Goal: Check status: Check status

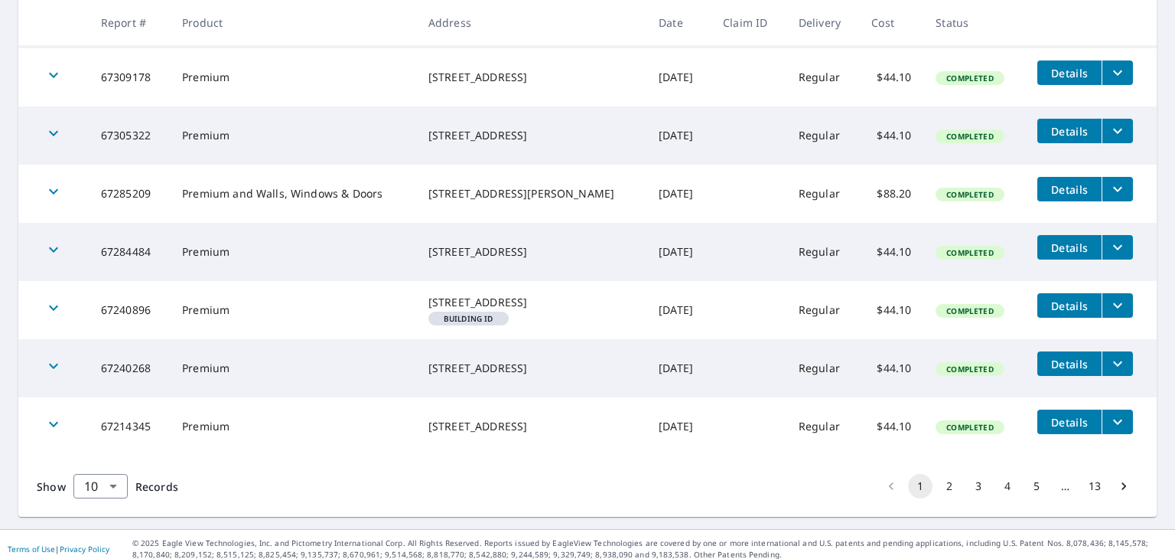
scroll to position [487, 0]
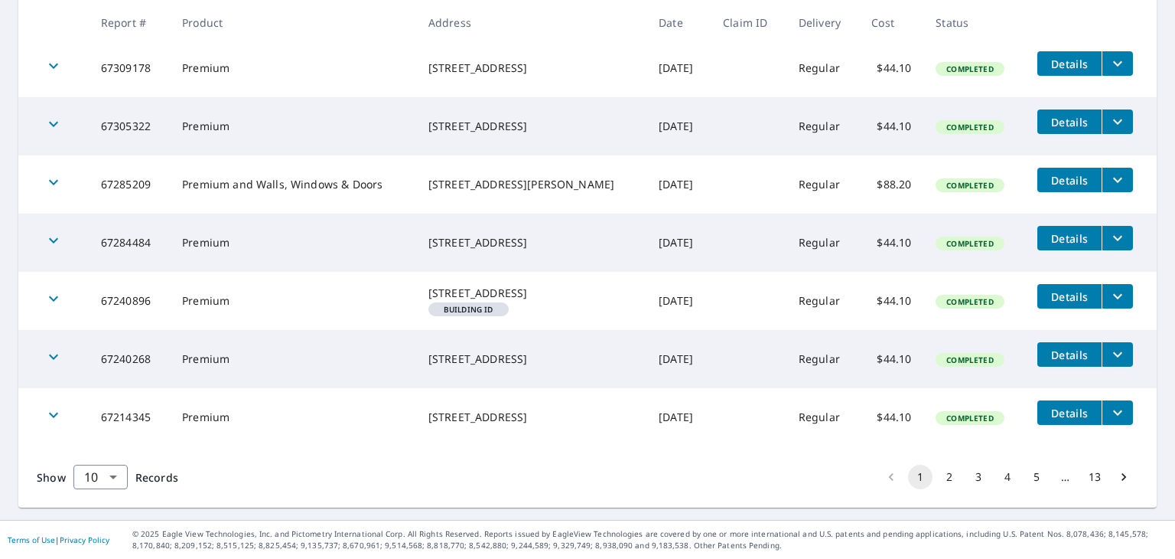
click at [937, 474] on button "2" at bounding box center [949, 477] width 24 height 24
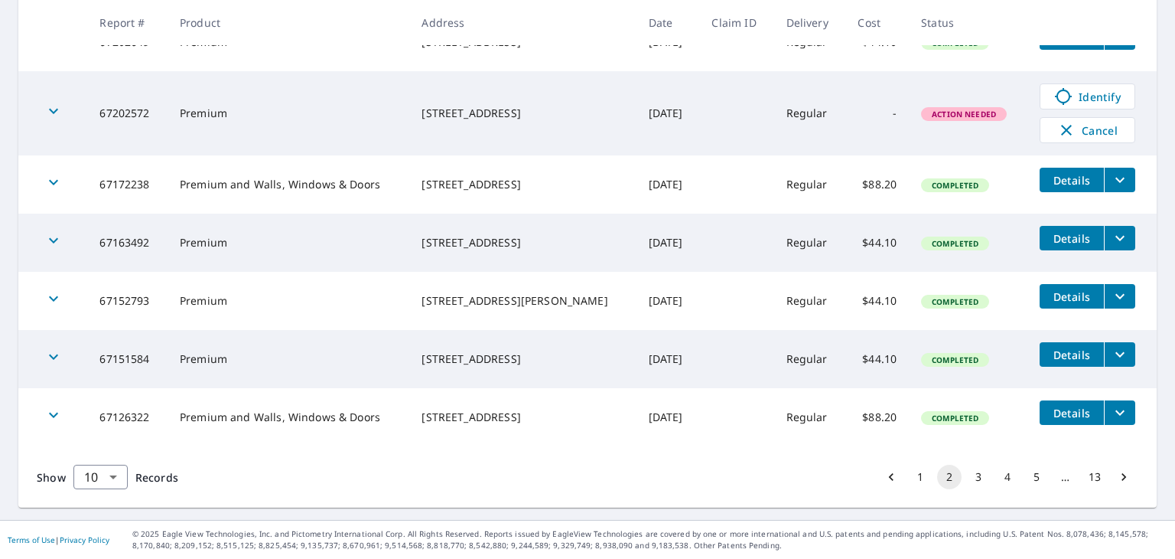
scroll to position [512, 0]
click at [967, 478] on button "3" at bounding box center [979, 477] width 24 height 24
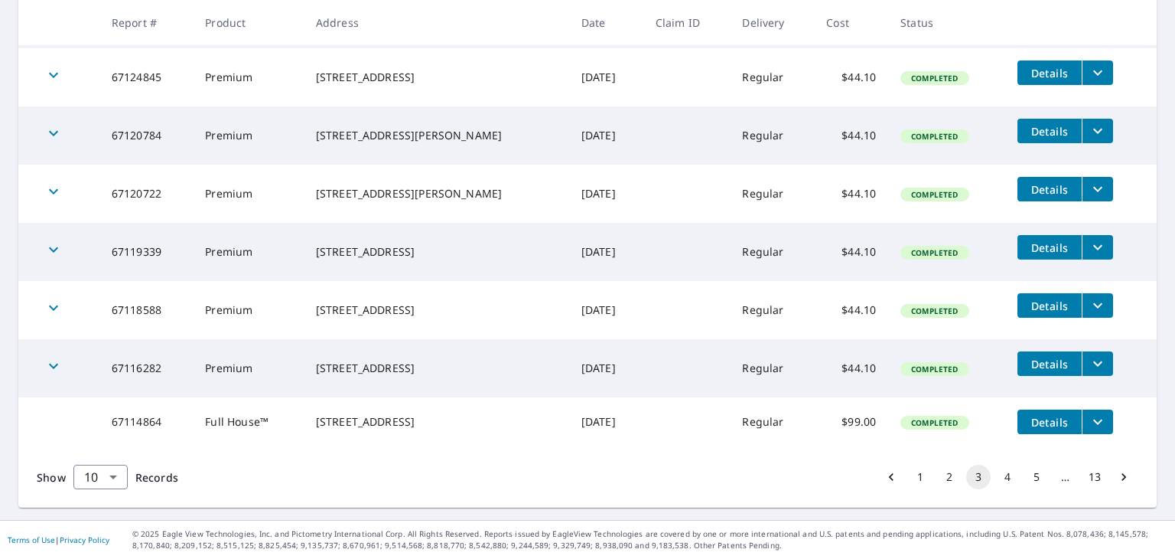
scroll to position [471, 0]
click at [996, 475] on button "4" at bounding box center [1008, 477] width 24 height 24
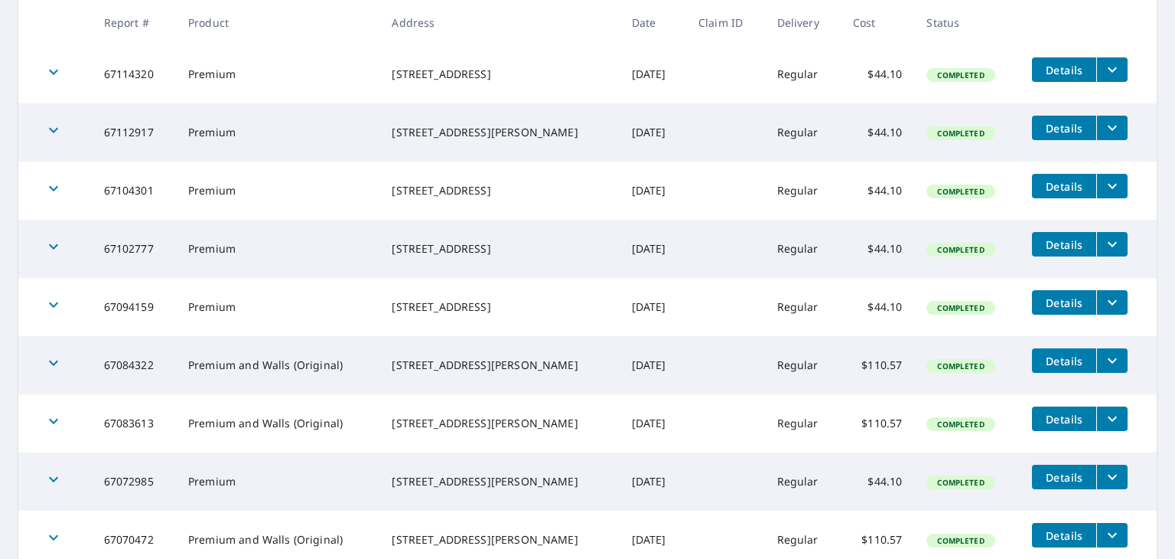
scroll to position [383, 0]
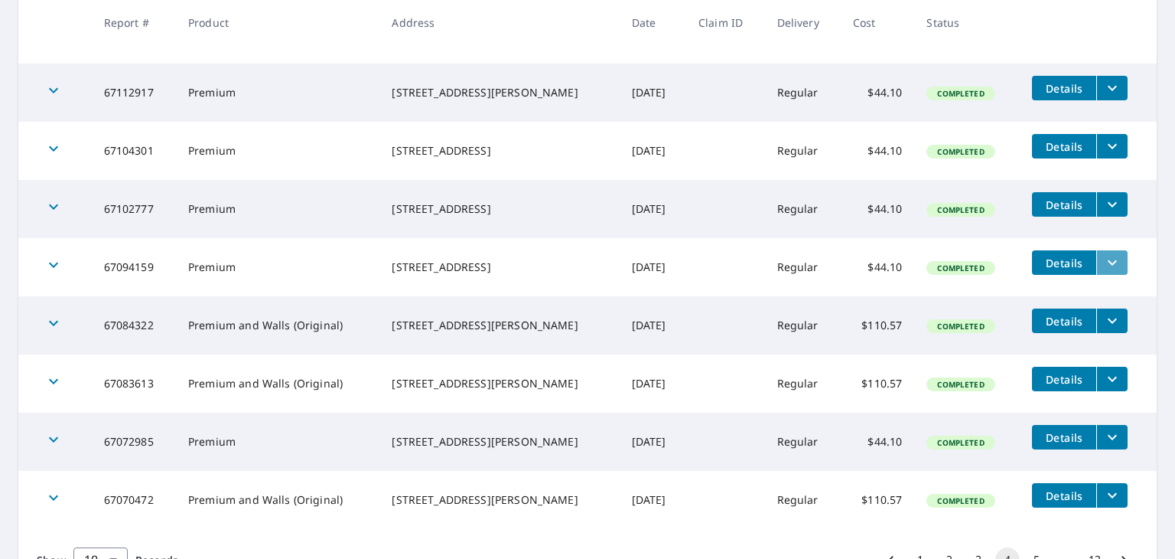
click at [1104, 265] on icon "filesDropdownBtn-67094159" at bounding box center [1113, 262] width 18 height 18
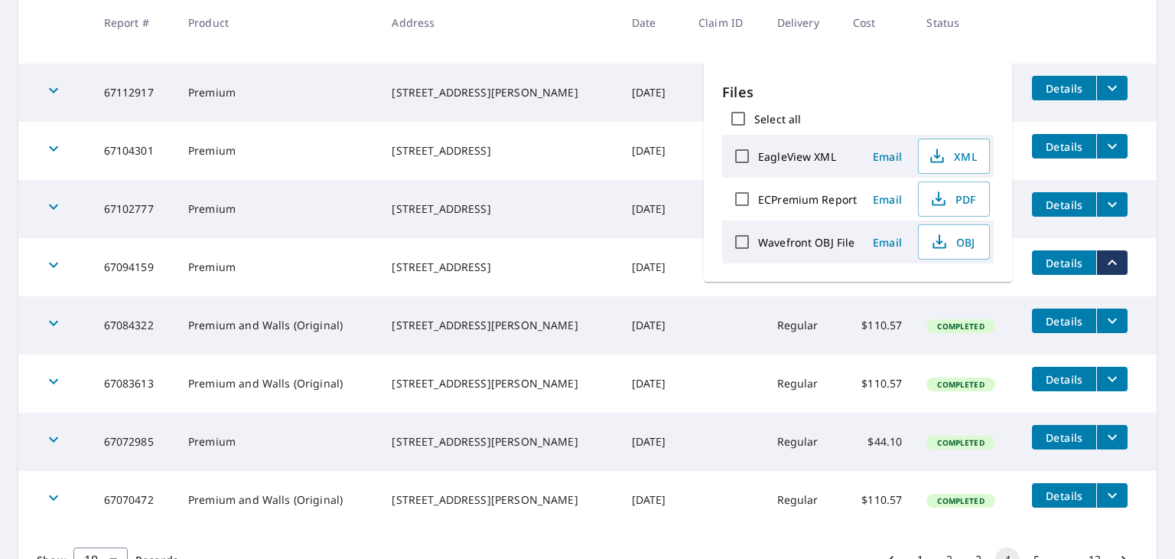
click at [1043, 270] on span "Details" at bounding box center [1065, 263] width 46 height 15
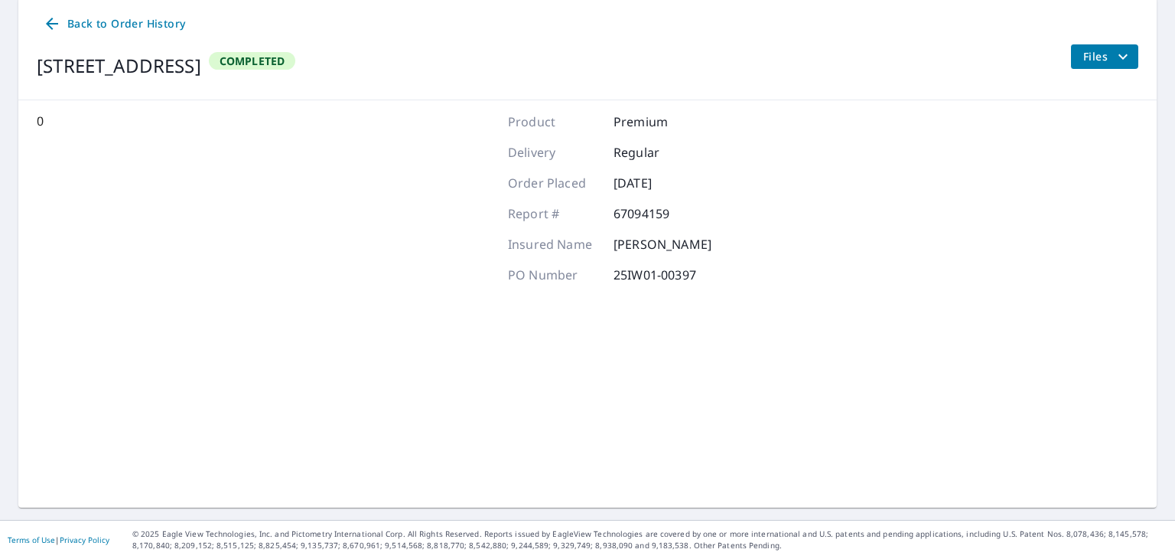
scroll to position [155, 0]
click at [694, 218] on p "67094159" at bounding box center [660, 214] width 92 height 18
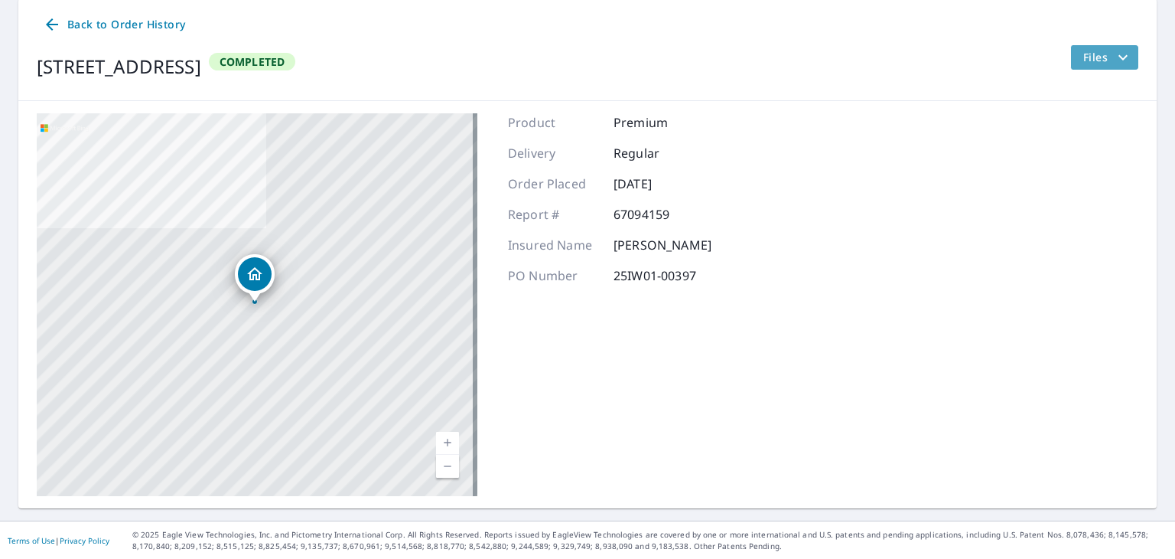
click at [1101, 57] on span "Files" at bounding box center [1108, 57] width 49 height 18
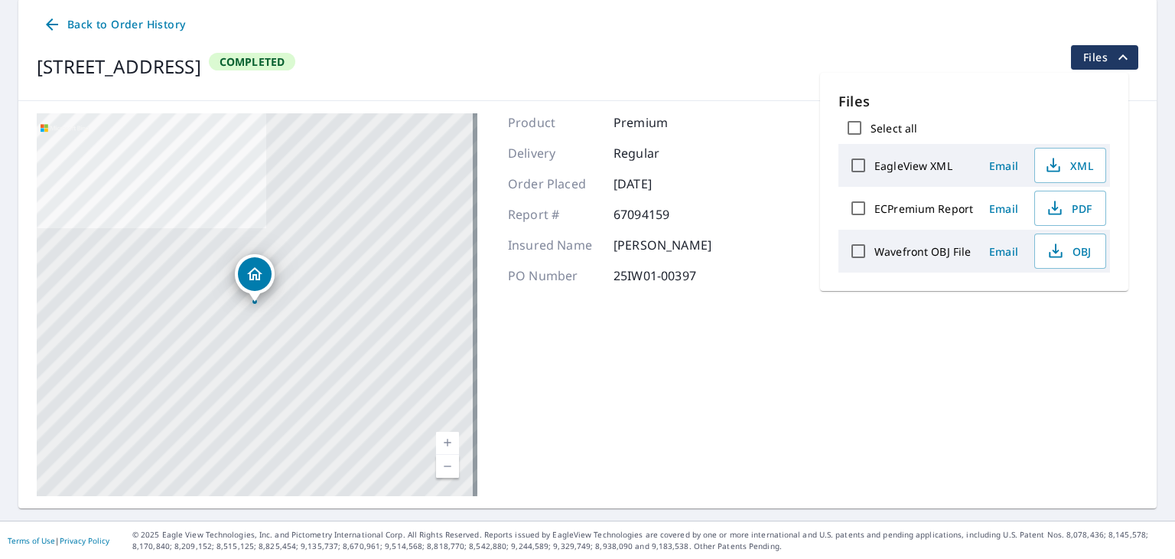
click at [666, 377] on div "Product Premium Delivery Regular Order Placed Aug 22, 2025 Report # 67094159 In…" at bounding box center [610, 304] width 204 height 383
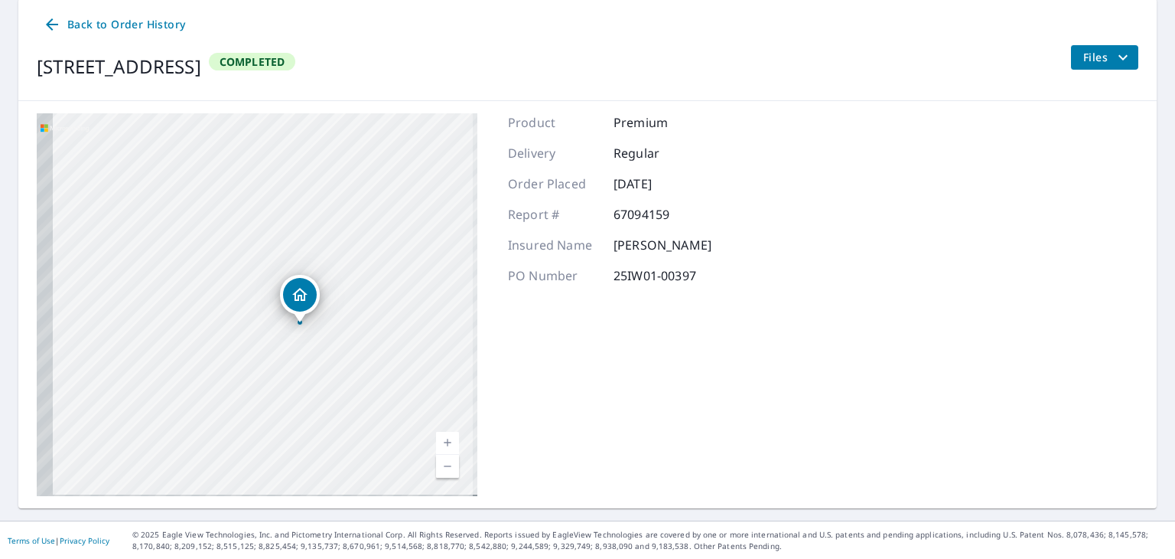
drag, startPoint x: 273, startPoint y: 356, endPoint x: 398, endPoint y: 347, distance: 125.1
click at [398, 347] on div "714 W 2nd St Cheyenne, WY 82007" at bounding box center [257, 304] width 441 height 383
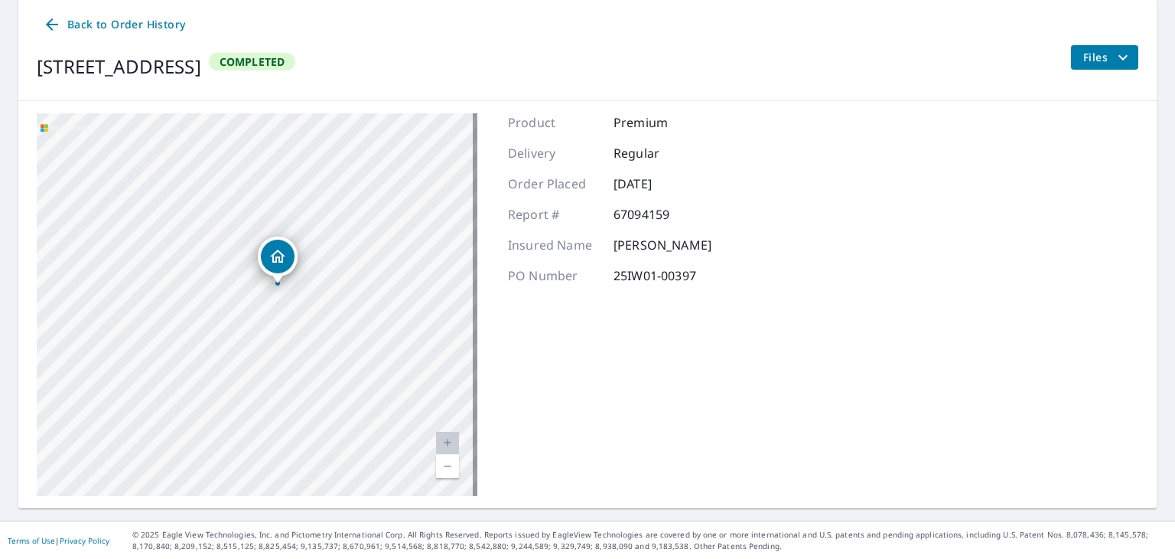
click at [744, 267] on div "714 W 2nd St Cheyenne, WY 82007 Aerial Road A standard road map Aerial A detail…" at bounding box center [587, 304] width 1139 height 407
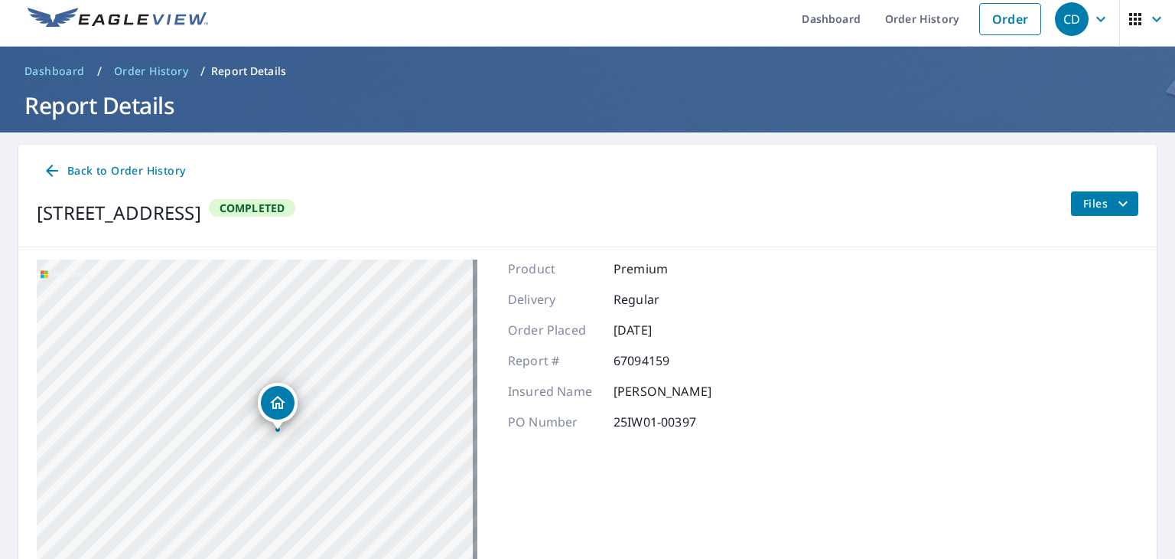
scroll to position [0, 0]
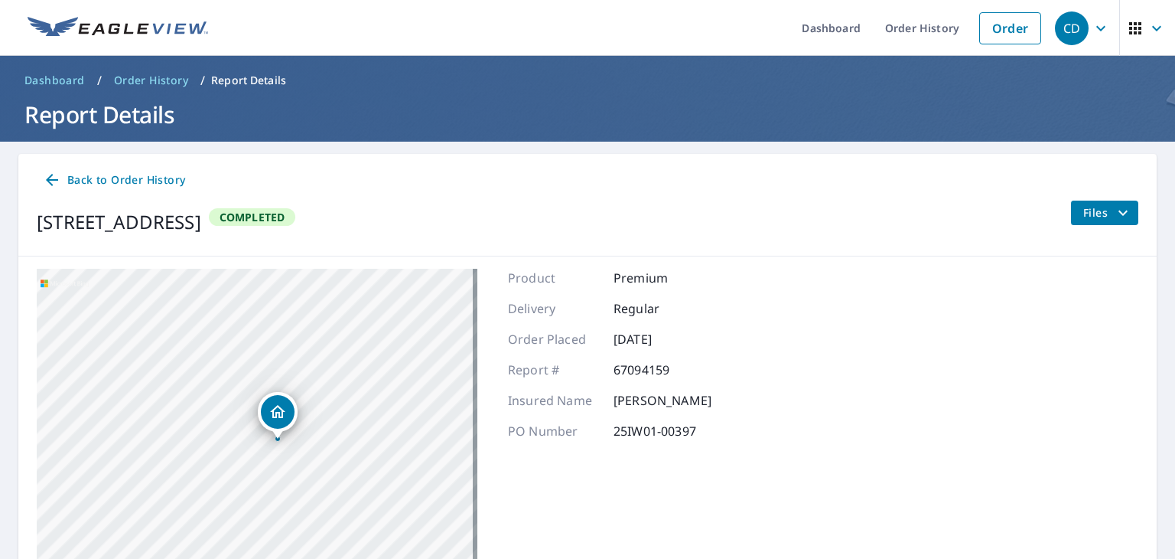
click at [67, 178] on span "Back to Order History" at bounding box center [114, 180] width 142 height 19
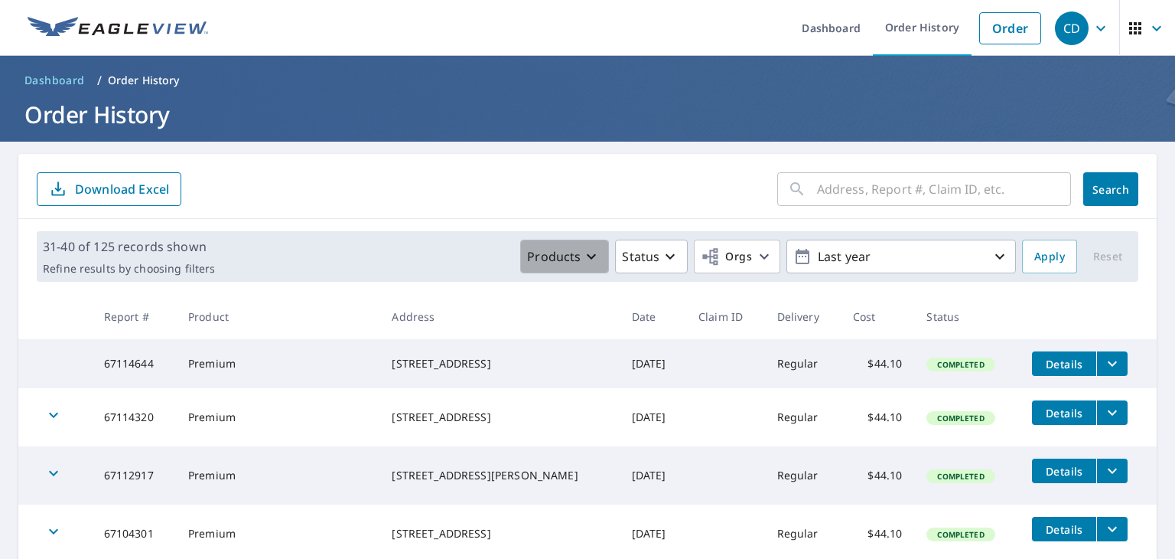
click at [565, 255] on p "Products" at bounding box center [554, 256] width 54 height 18
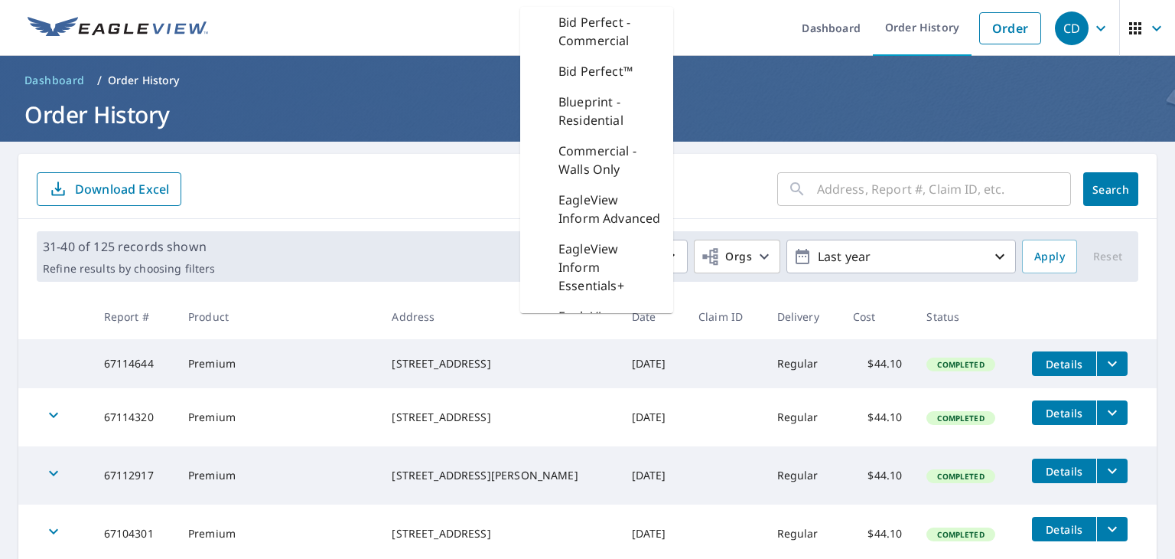
click at [428, 201] on form "​ Search Download Excel" at bounding box center [588, 189] width 1102 height 34
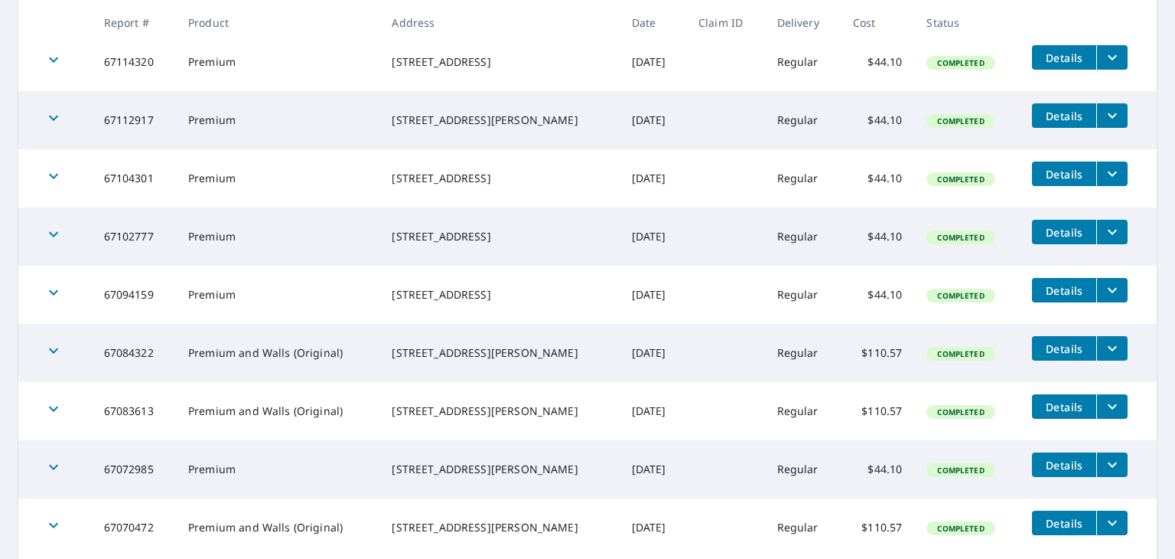
scroll to position [471, 0]
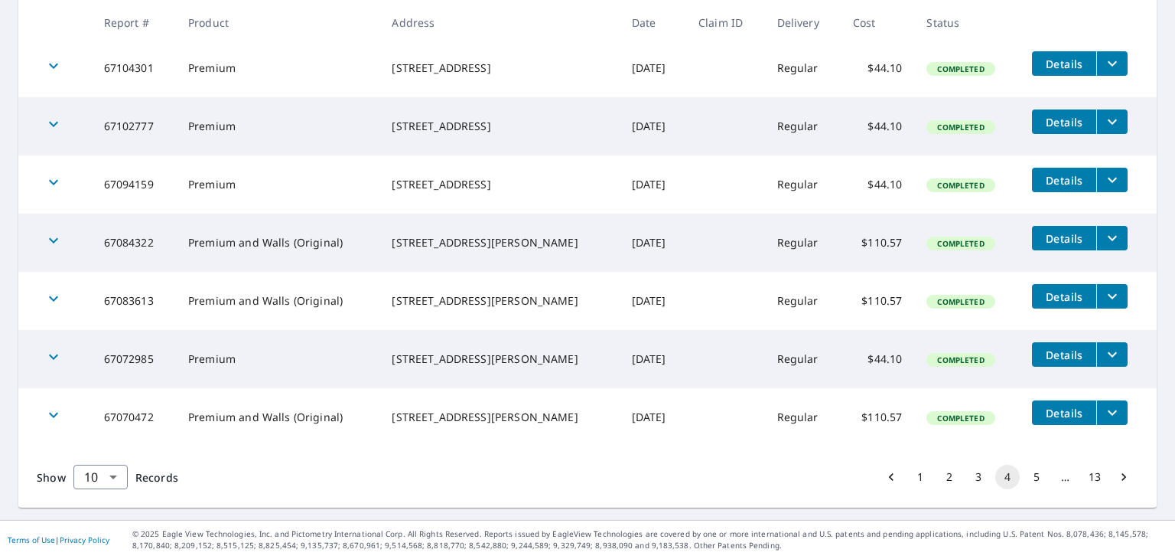
click at [57, 189] on icon "button" at bounding box center [53, 182] width 18 height 18
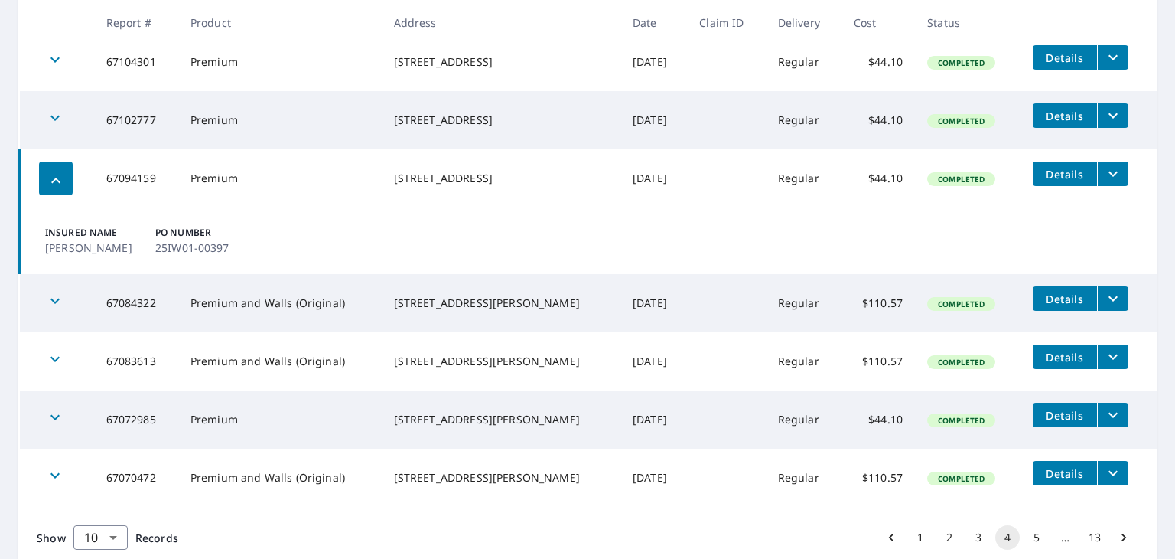
click at [168, 256] on p "25IW01-00397" at bounding box center [201, 248] width 92 height 16
drag, startPoint x: 492, startPoint y: 359, endPoint x: 373, endPoint y: 359, distance: 118.6
click at [373, 359] on tr "67083613 Premium and Walls (Original) 5301 Gateway Dr Cheyenne, WY 82009 Aug 22…" at bounding box center [589, 361] width 1138 height 58
click at [621, 356] on td "Aug 22, 2025" at bounding box center [654, 361] width 67 height 58
click at [43, 177] on div "button" at bounding box center [56, 178] width 34 height 34
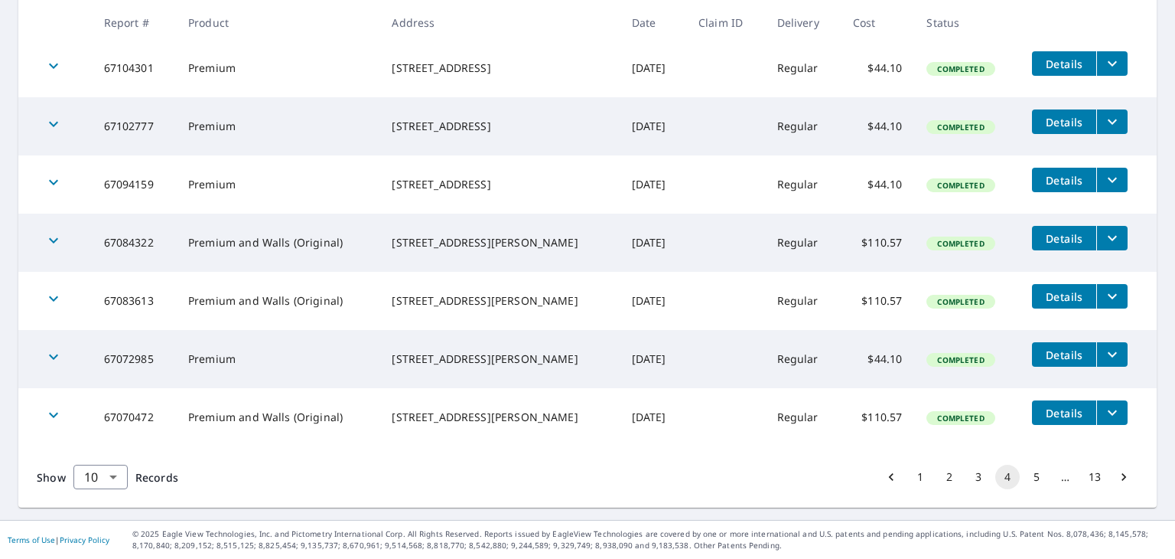
click at [425, 367] on div "900 Teresa Cir Cheyenne, WY 82001" at bounding box center [499, 358] width 215 height 15
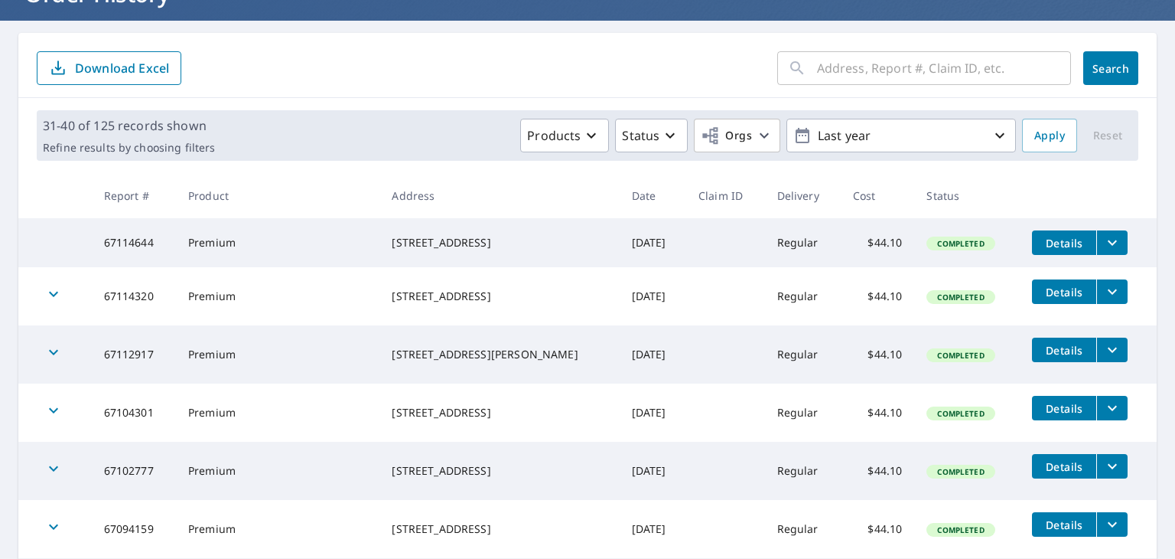
scroll to position [89, 0]
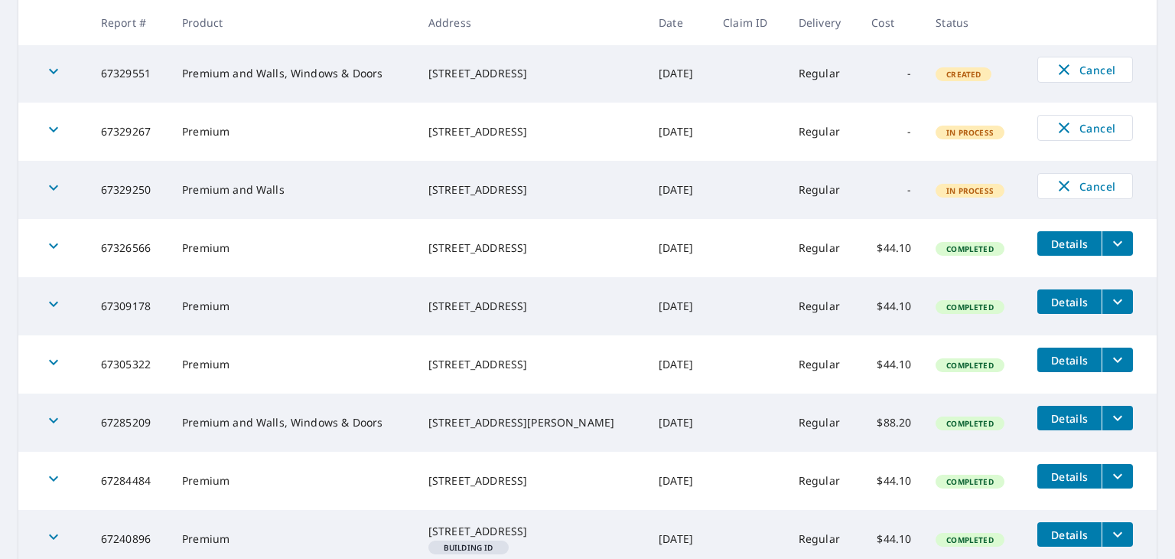
scroll to position [459, 0]
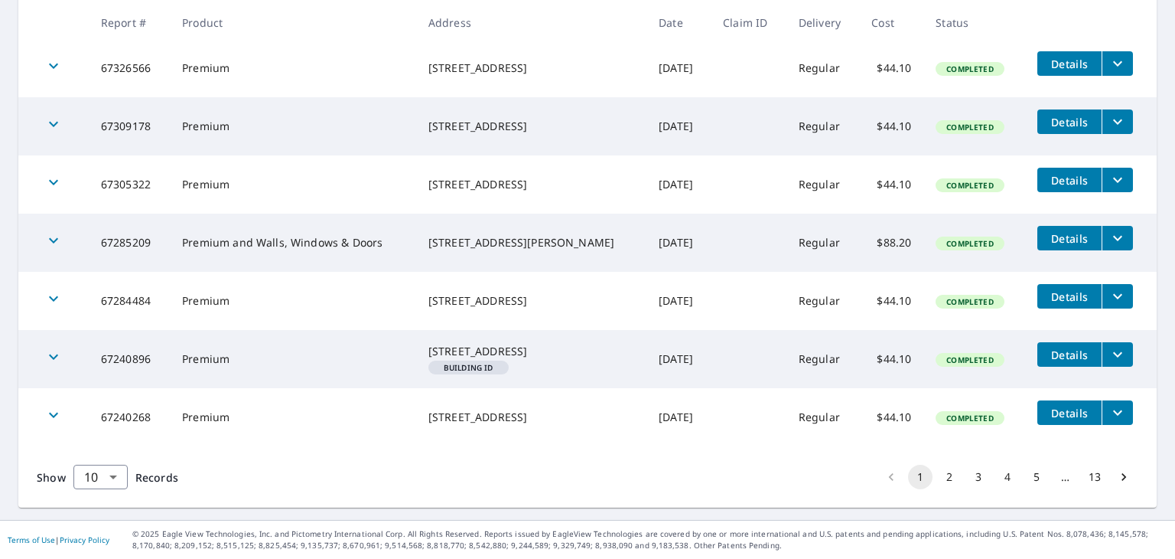
click at [937, 472] on button "2" at bounding box center [949, 477] width 24 height 24
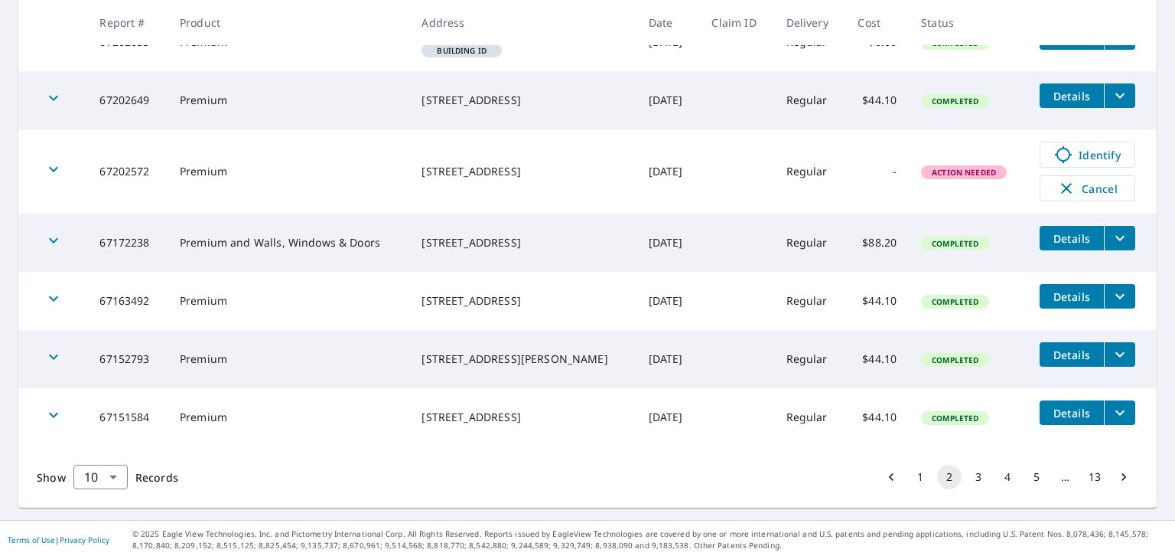
scroll to position [512, 0]
click at [967, 479] on button "3" at bounding box center [979, 477] width 24 height 24
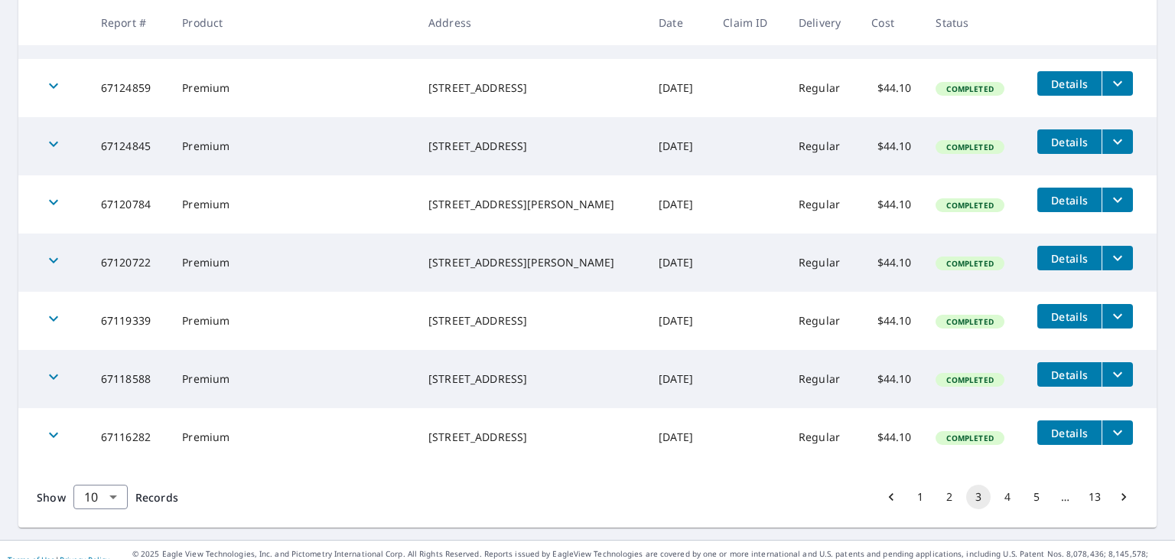
scroll to position [459, 0]
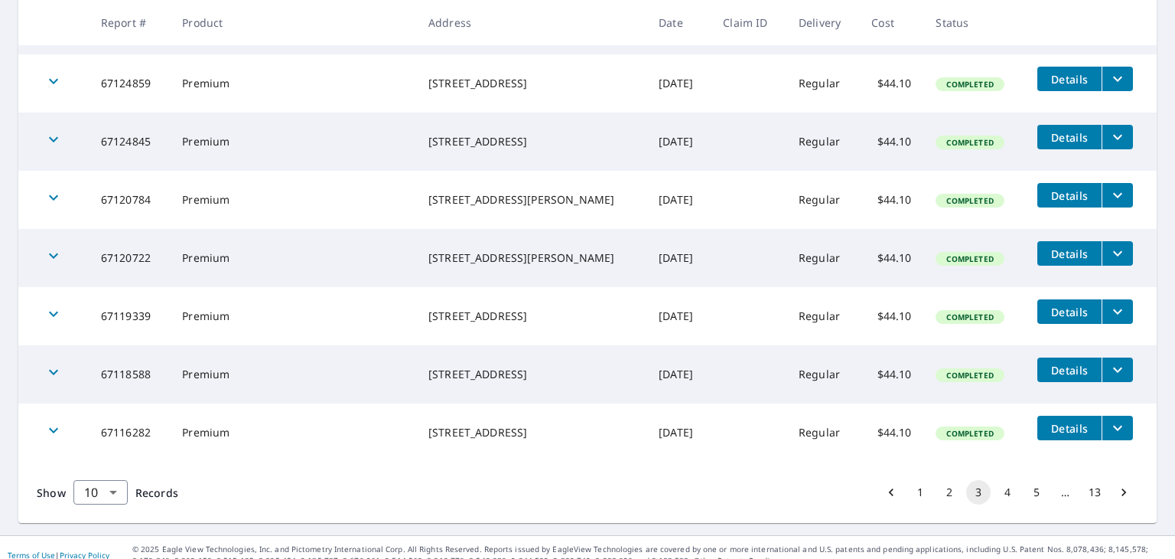
click at [996, 497] on button "4" at bounding box center [1008, 492] width 24 height 24
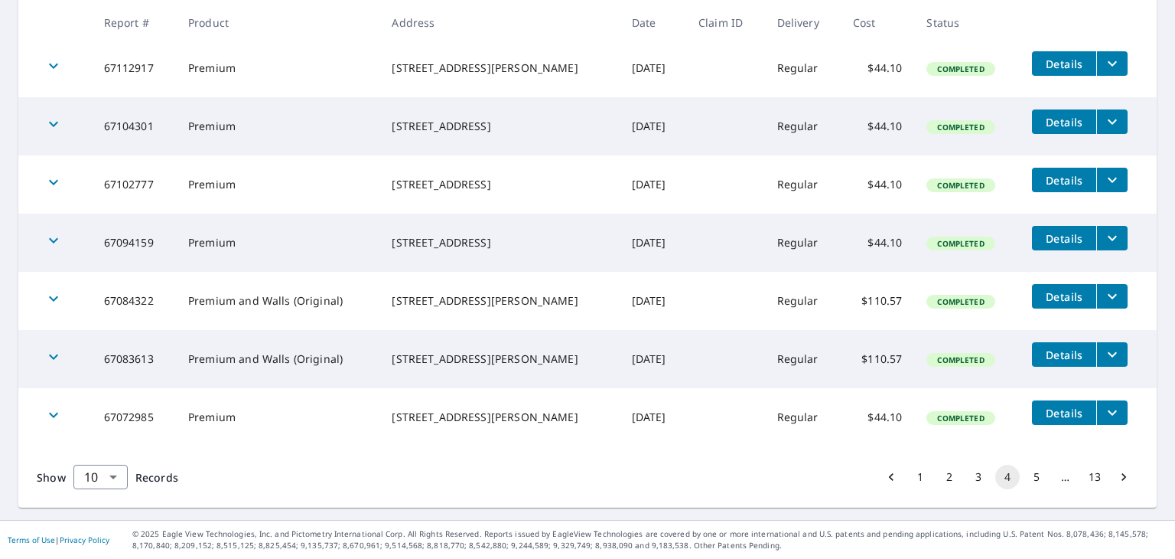
scroll to position [459, 0]
click at [481, 308] on div "508 Persons Dr Cheyenne, WY 82007" at bounding box center [499, 300] width 215 height 15
click at [1104, 303] on icon "filesDropdownBtn-67084322" at bounding box center [1113, 296] width 18 height 18
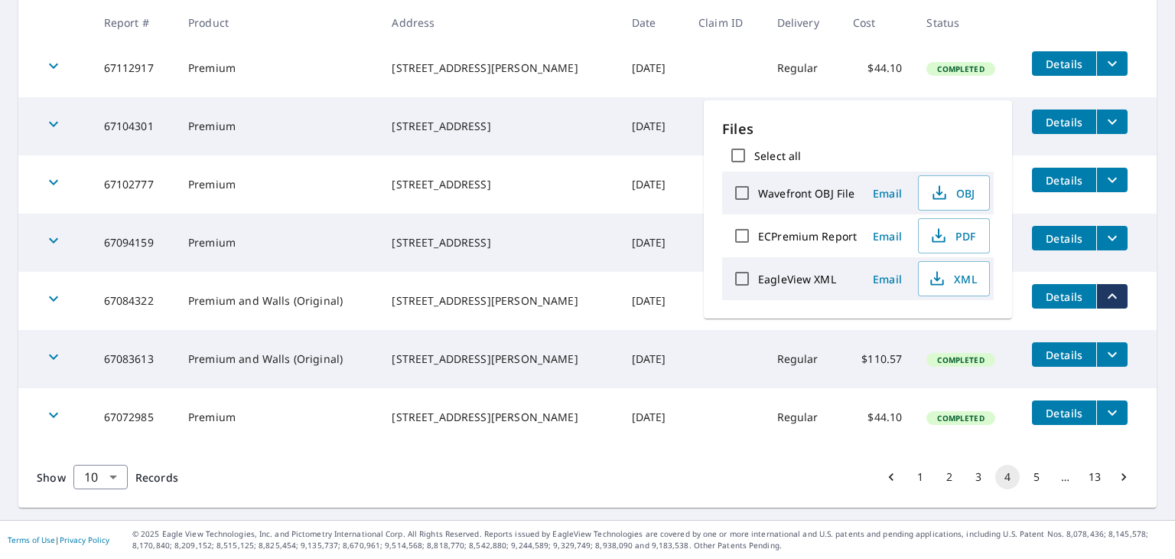
click at [1146, 94] on main "​ Search Download Excel 31-40 of 126 records shown Refine results by choosing f…" at bounding box center [587, 102] width 1175 height 834
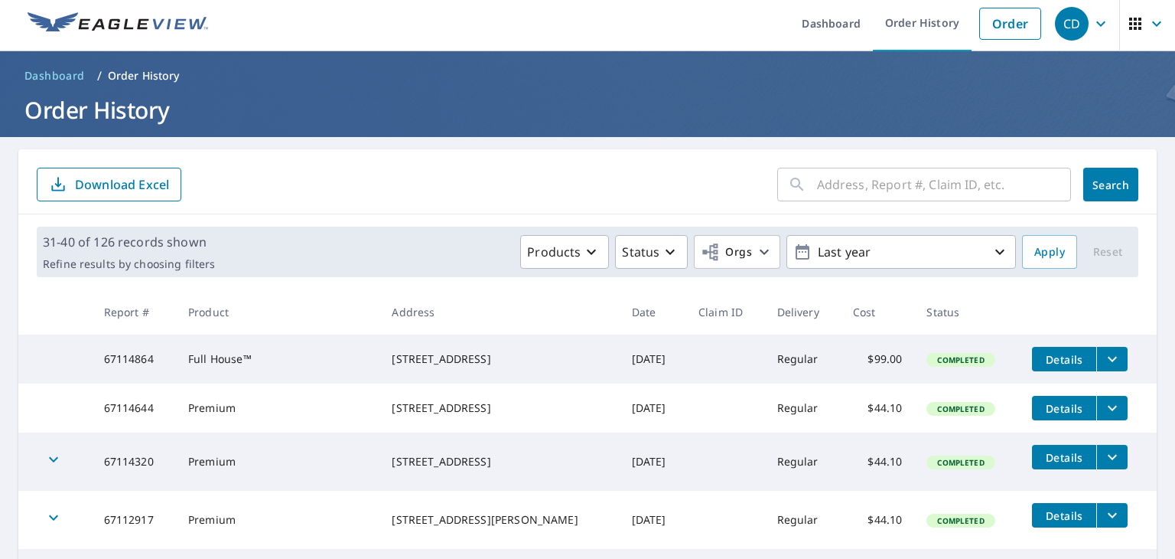
scroll to position [0, 0]
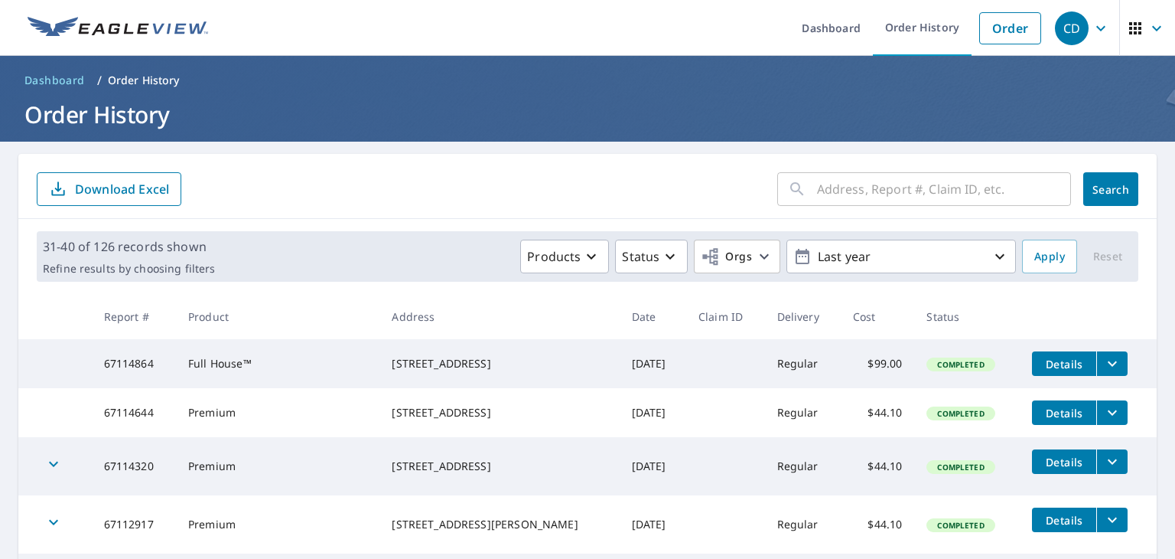
click at [517, 155] on div "​ Search Download Excel" at bounding box center [587, 186] width 1139 height 65
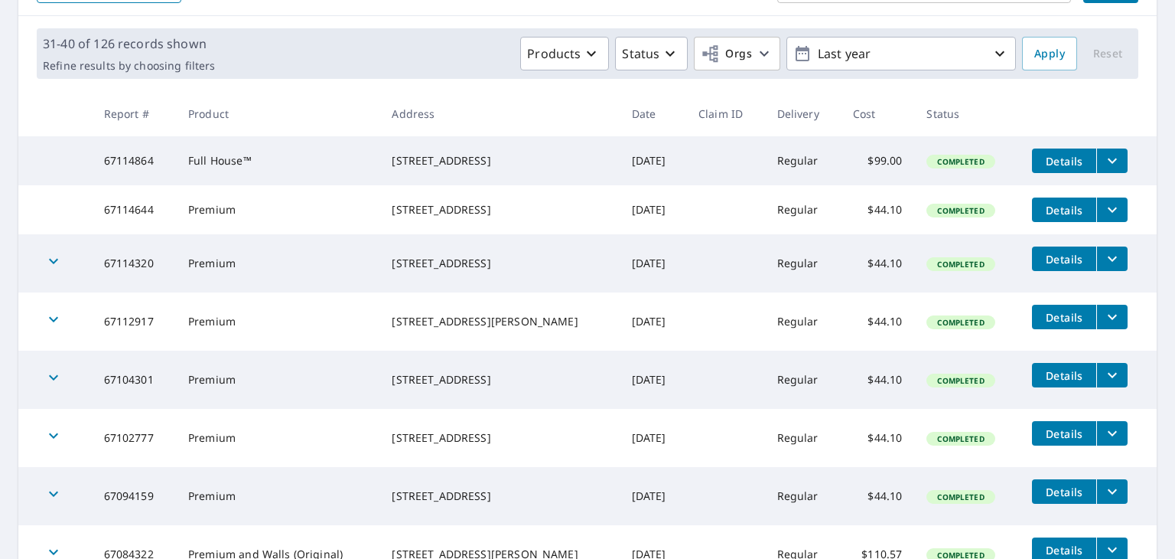
scroll to position [468, 0]
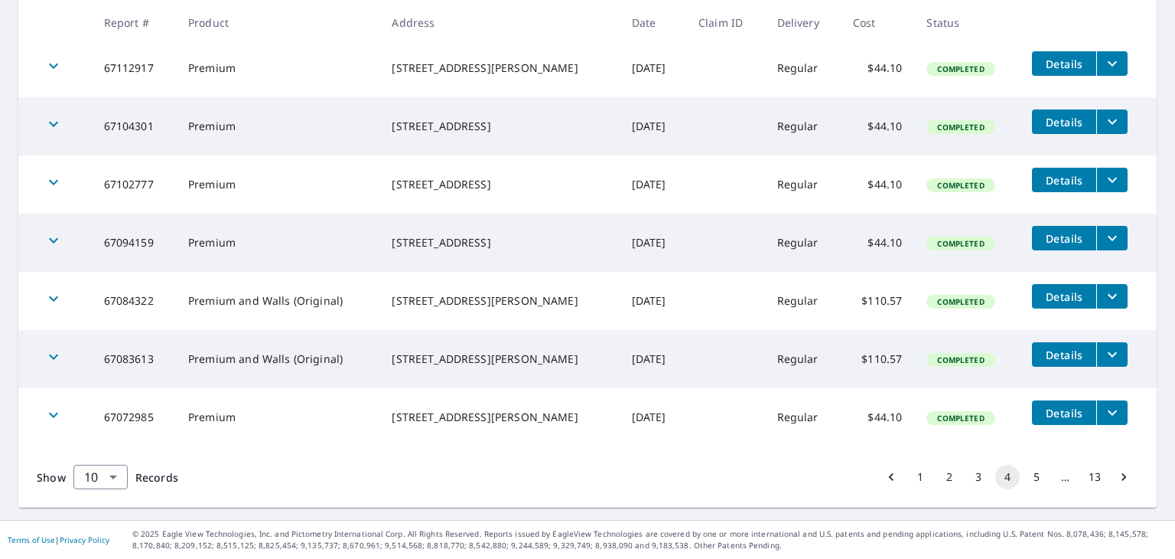
click at [908, 478] on button "1" at bounding box center [920, 477] width 24 height 24
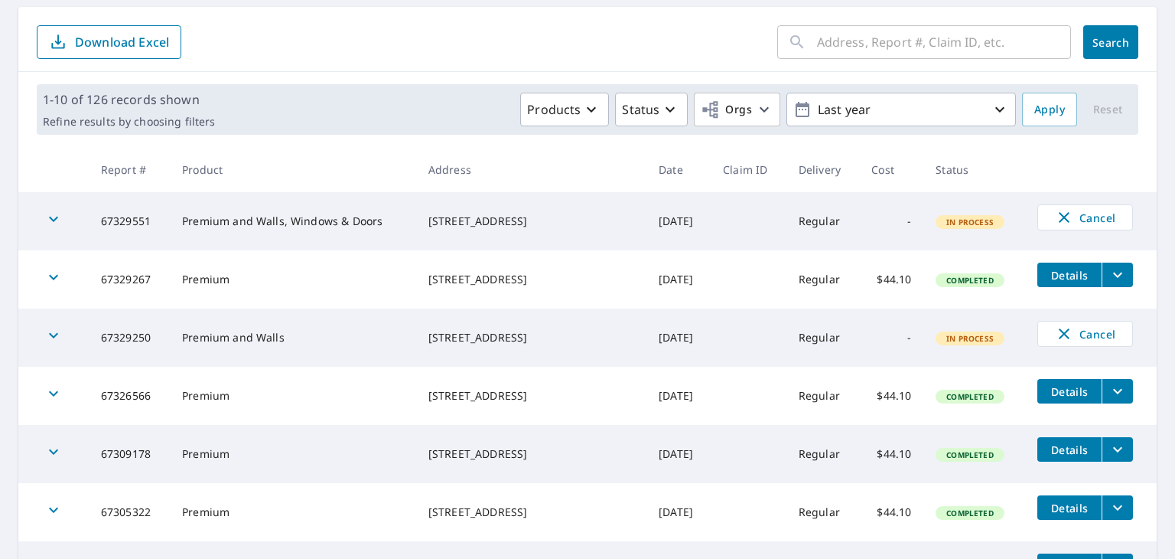
scroll to position [153, 0]
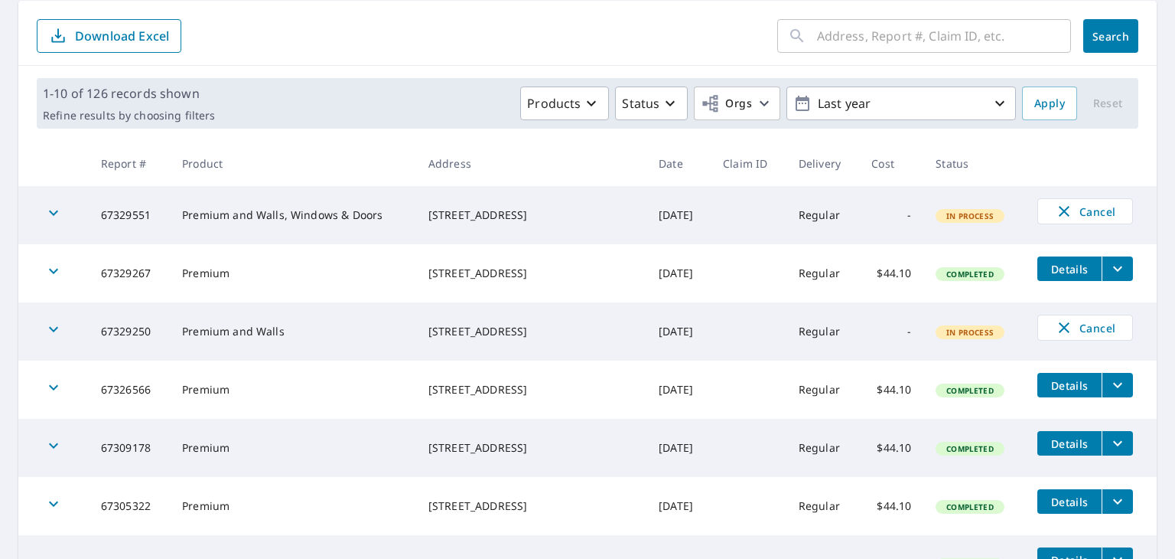
click at [506, 280] on div "[STREET_ADDRESS]" at bounding box center [532, 273] width 206 height 15
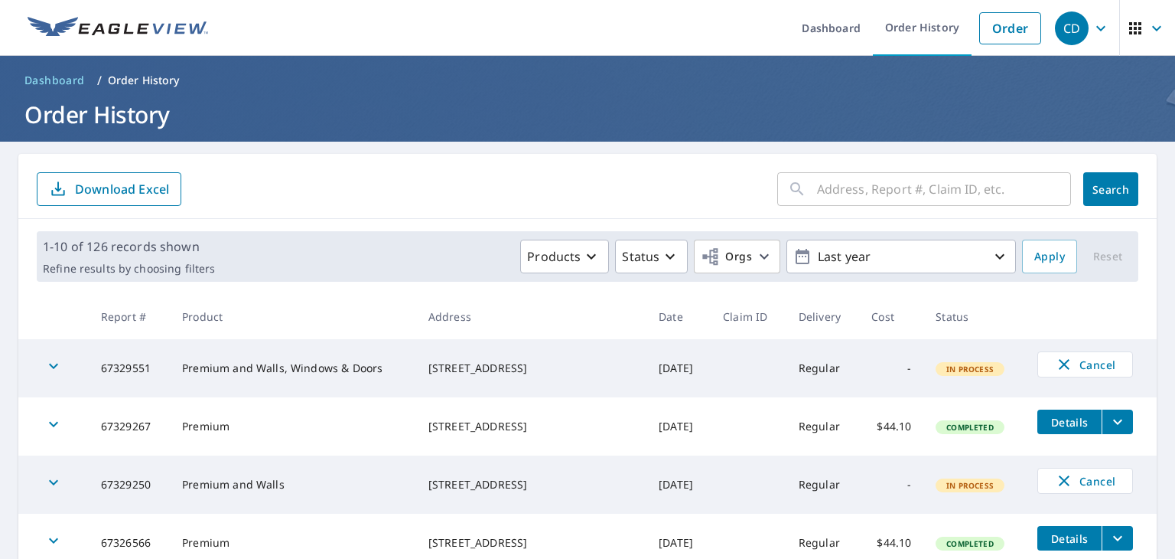
click at [507, 487] on div "[STREET_ADDRESS]" at bounding box center [532, 484] width 206 height 15
click at [442, 181] on form "​ Search Download Excel" at bounding box center [588, 189] width 1102 height 34
click at [422, 264] on div "Products Status Orgs Last year" at bounding box center [618, 257] width 795 height 34
